Goal: Information Seeking & Learning: Check status

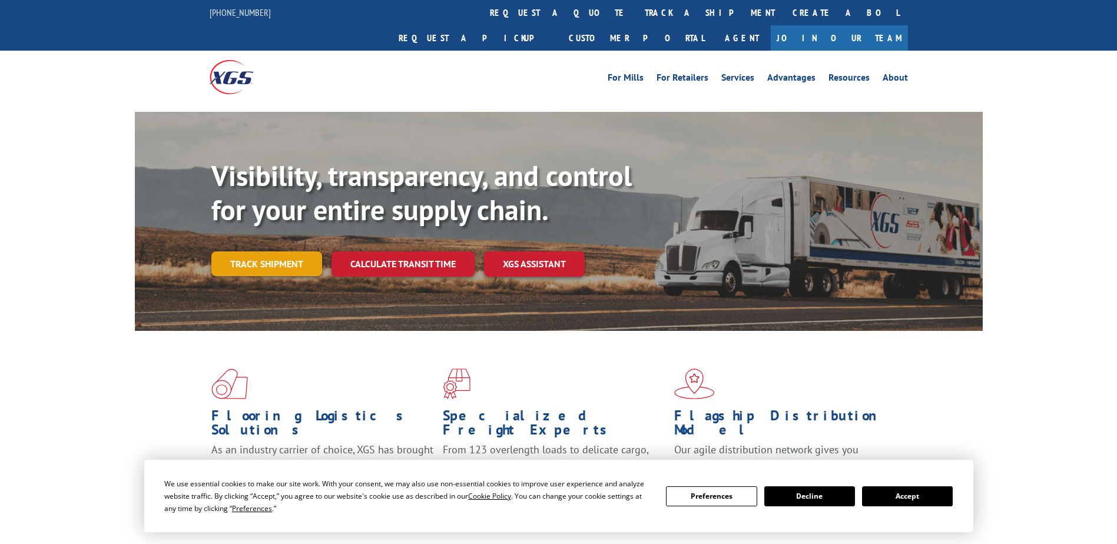
click at [260, 252] on link "Track shipment" at bounding box center [266, 264] width 111 height 25
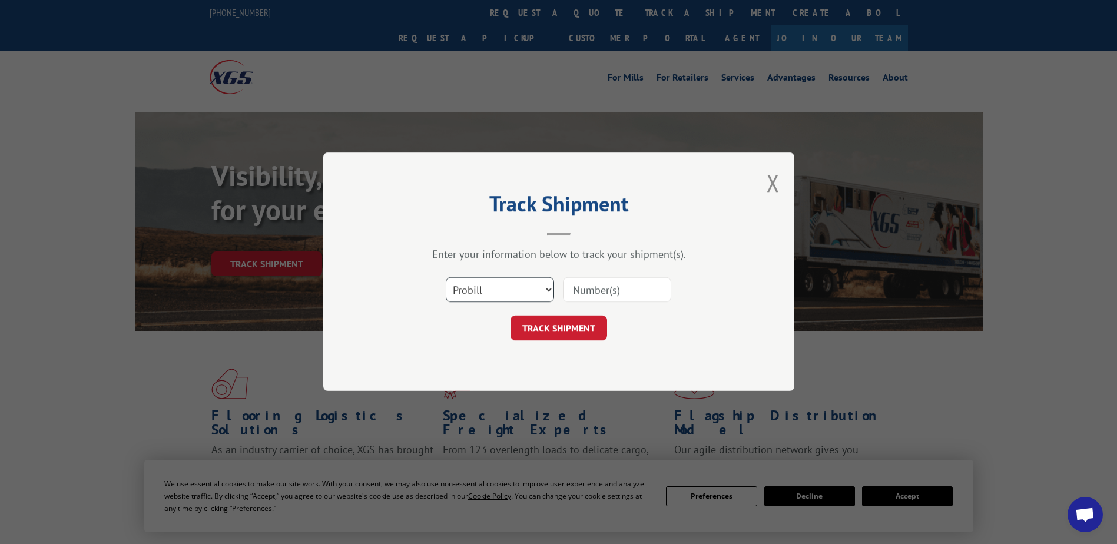
click at [503, 285] on select "Select category... Probill BOL PO" at bounding box center [500, 290] width 108 height 25
select select "bol"
click at [446, 278] on select "Select category... Probill BOL PO" at bounding box center [500, 290] width 108 height 25
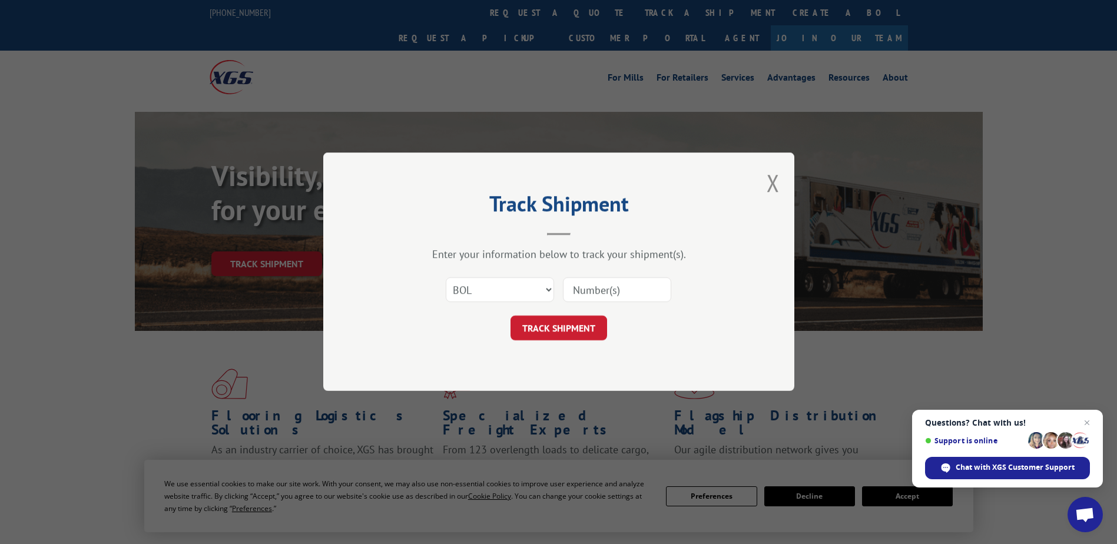
click at [588, 288] on input at bounding box center [617, 290] width 108 height 25
paste input "RFG002810224"
type input "RFG002810224"
click at [534, 332] on button "TRACK SHIPMENT" at bounding box center [559, 328] width 97 height 25
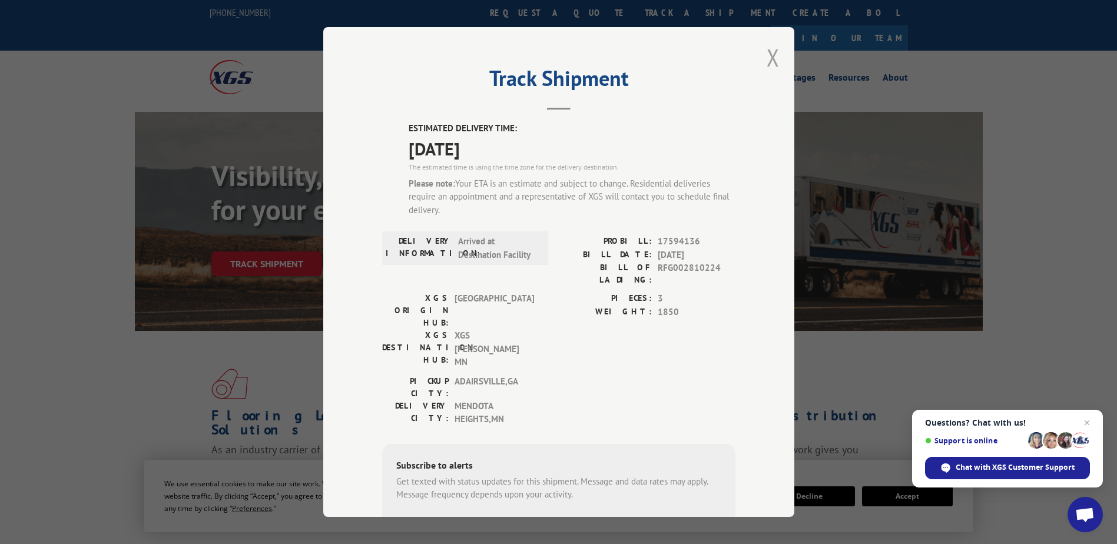
click at [767, 58] on button "Close modal" at bounding box center [773, 57] width 13 height 31
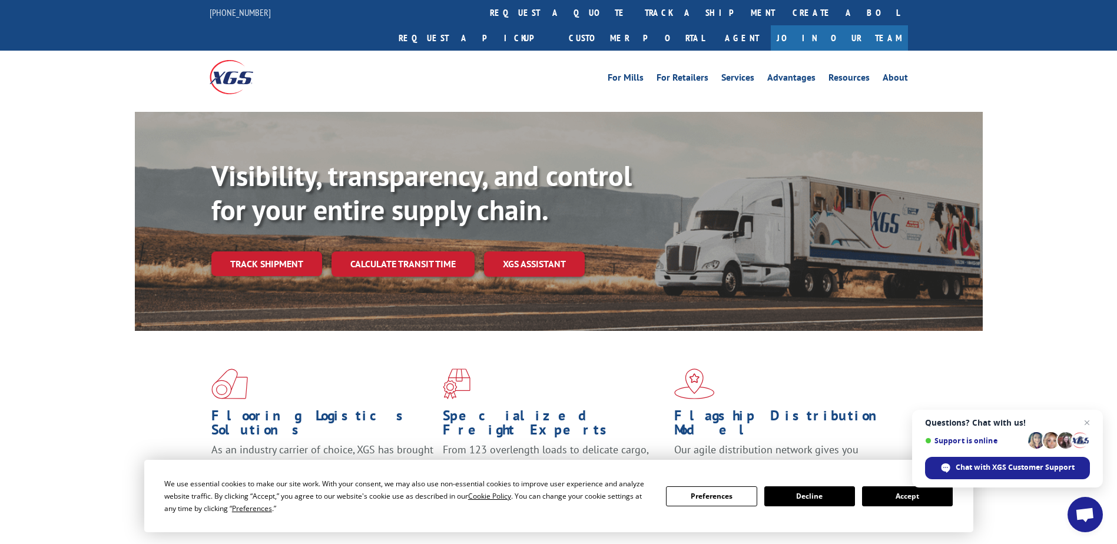
click at [107, 222] on div "Visibility, transparency, and control for your entire supply chain. Track shipm…" at bounding box center [558, 233] width 1117 height 242
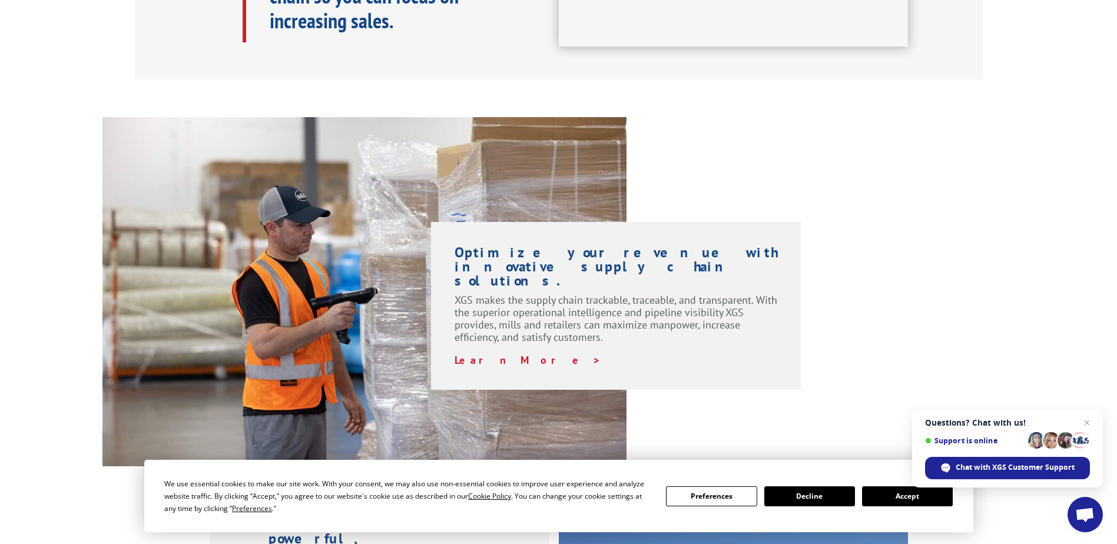
scroll to position [1119, 0]
